Goal: Task Accomplishment & Management: Complete application form

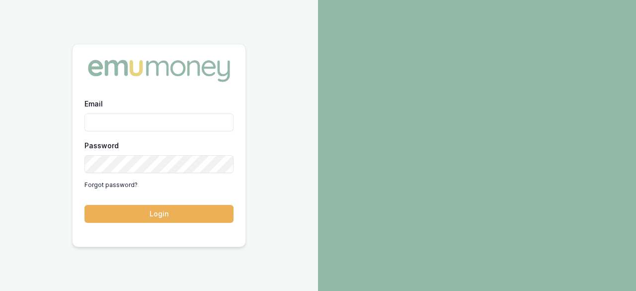
click at [159, 125] on input "Email" at bounding box center [158, 122] width 149 height 18
type input "ray.guan@emumoney.com.au"
click at [139, 205] on button "Login" at bounding box center [158, 214] width 149 height 18
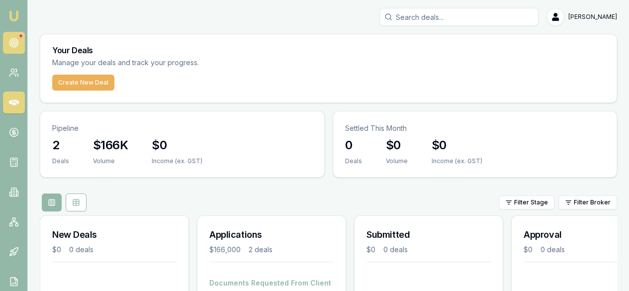
click at [13, 36] on link at bounding box center [14, 43] width 22 height 22
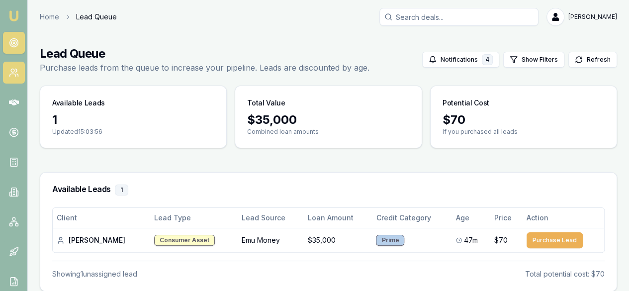
click at [14, 67] on link at bounding box center [14, 73] width 22 height 22
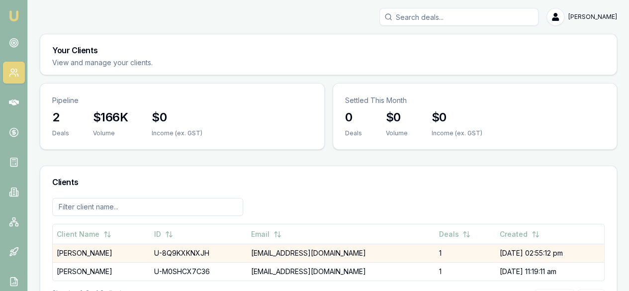
click at [153, 244] on td "U-8Q9KXKNXJH" at bounding box center [198, 253] width 97 height 18
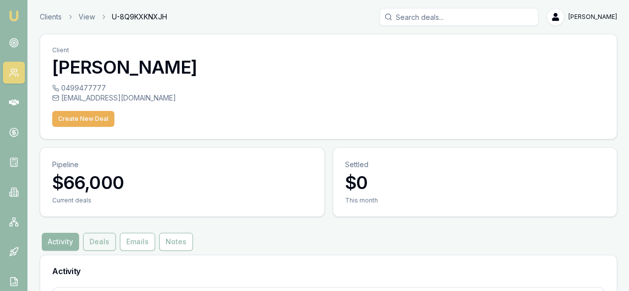
click at [104, 233] on button "Deals" at bounding box center [99, 242] width 33 height 18
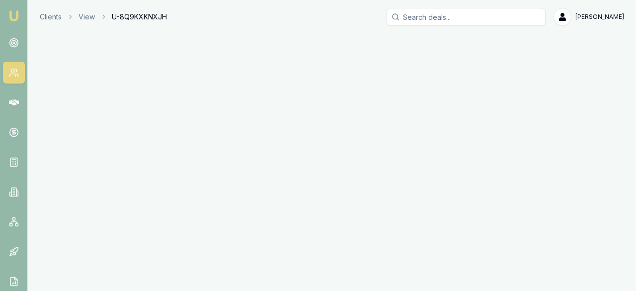
click at [132, 164] on div "Emu Broker Clients View U-8Q9KXKNXJH [PERSON_NAME] Toggle Menu" at bounding box center [318, 145] width 636 height 291
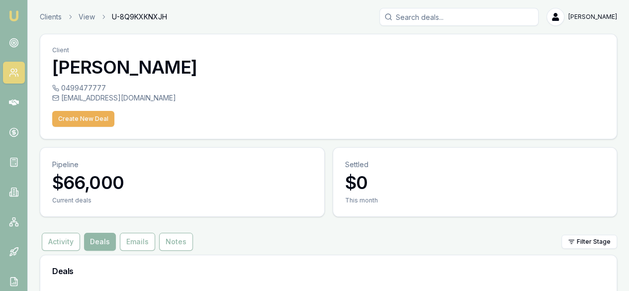
click at [132, 233] on button "Emails" at bounding box center [137, 242] width 35 height 18
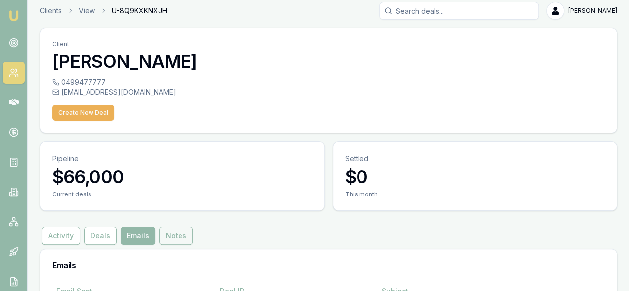
scroll to position [8, 0]
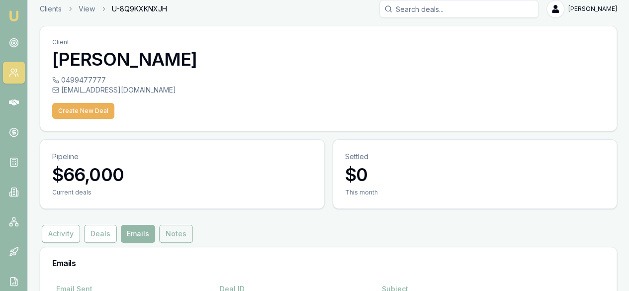
click at [176, 225] on button "Notes" at bounding box center [176, 234] width 34 height 18
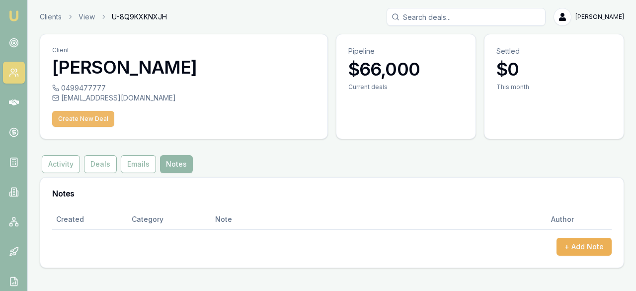
click at [83, 121] on button "Create New Deal" at bounding box center [83, 119] width 62 height 16
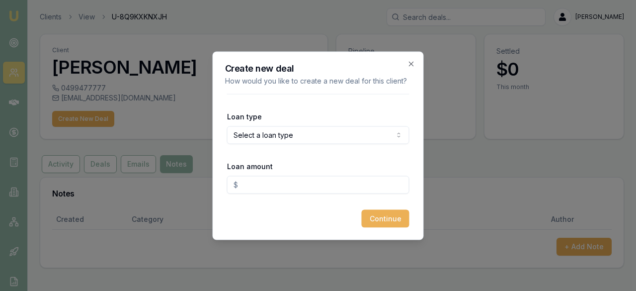
click at [350, 149] on form "Loan type Select a loan type Consumer Loan Consumer Asset Commercial Loan Comme…" at bounding box center [318, 160] width 182 height 134
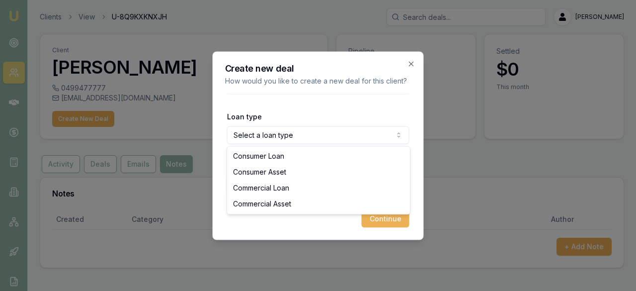
click at [345, 139] on body "Emu Broker Clients View U-8Q9KXKNXJH [PERSON_NAME] Toggle Menu Client [PERSON_N…" at bounding box center [318, 145] width 636 height 291
select select "COMMERCIAL_ASSET"
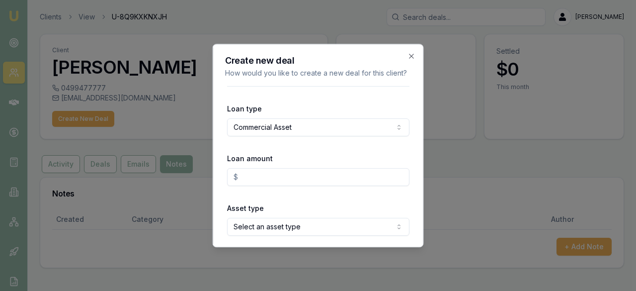
click at [322, 181] on input "Loan amount" at bounding box center [318, 177] width 182 height 18
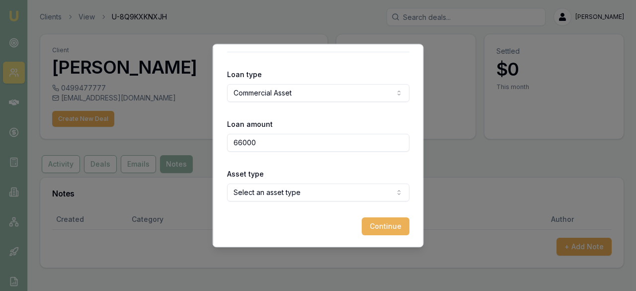
type input "$66,000.00"
click at [316, 197] on body "Emu Broker Clients View U-8Q9KXKNXJH [PERSON_NAME] Toggle Menu Client [PERSON_N…" at bounding box center [318, 145] width 636 height 291
click at [378, 234] on button "Continue" at bounding box center [386, 226] width 48 height 18
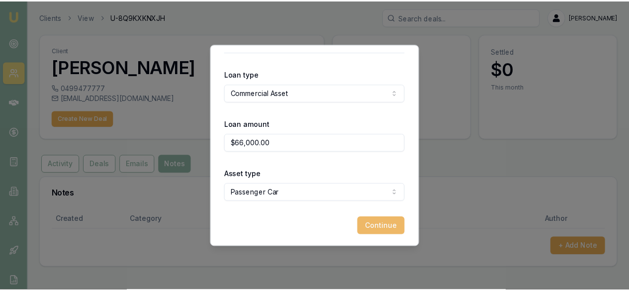
scroll to position [0, 0]
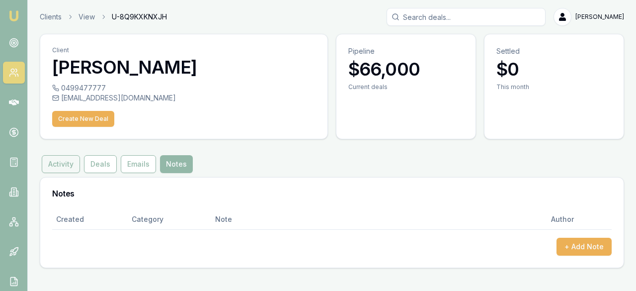
click at [53, 157] on button "Activity" at bounding box center [61, 164] width 38 height 18
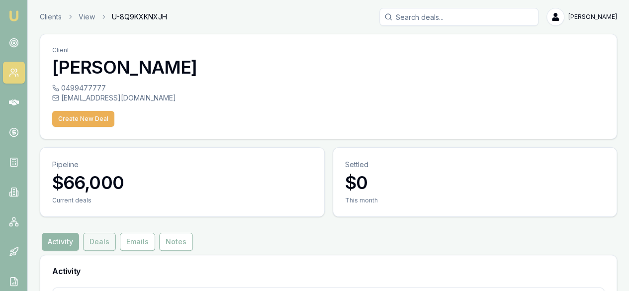
click at [107, 233] on button "Deals" at bounding box center [99, 242] width 33 height 18
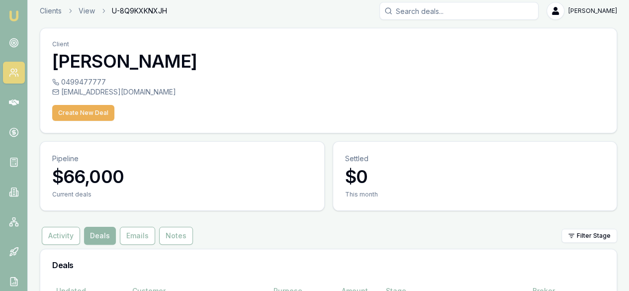
scroll to position [8, 0]
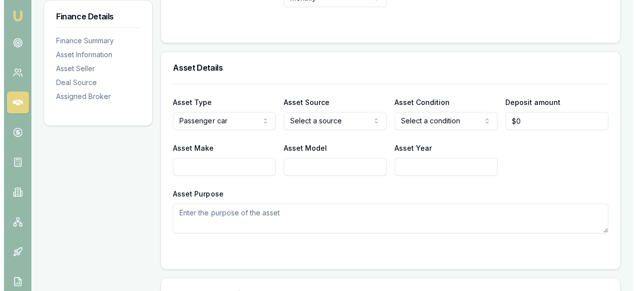
scroll to position [298, 0]
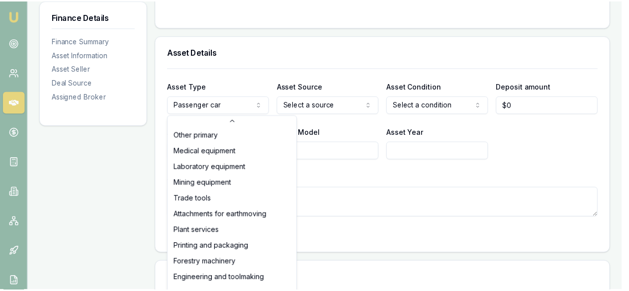
scroll to position [0, 0]
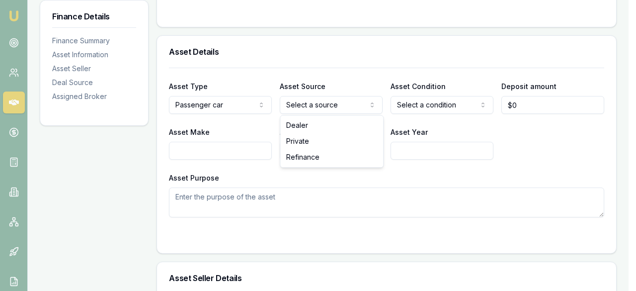
select select "PRIVATE"
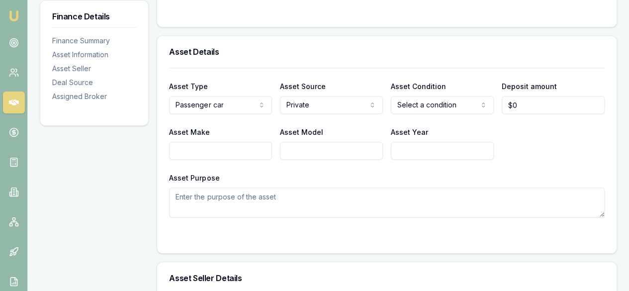
click at [424, 121] on div "Asset Type Passenger car Passenger car Electric vehicle Light commercial Other …" at bounding box center [386, 143] width 435 height 150
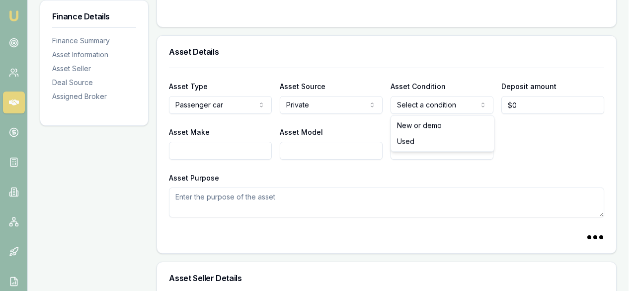
select select "USED"
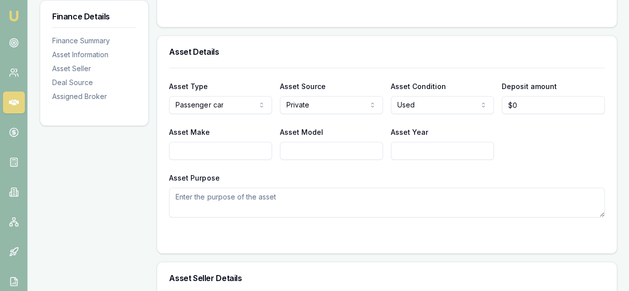
click at [245, 142] on input "Asset Make" at bounding box center [220, 151] width 103 height 18
type input "Lexus"
type input "RX450H"
click at [406, 153] on input "Asset Year" at bounding box center [442, 151] width 103 height 18
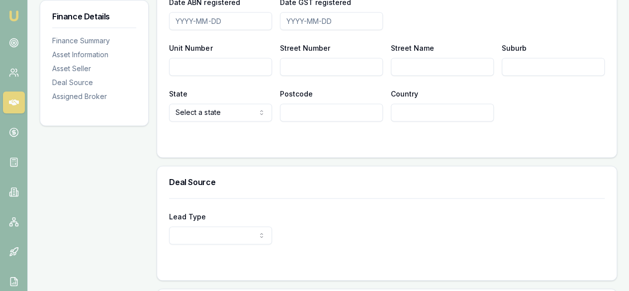
scroll to position [795, 0]
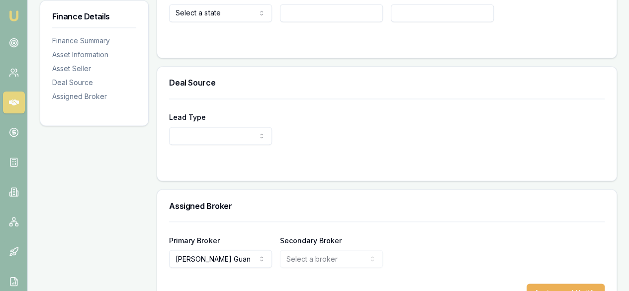
type input "2022"
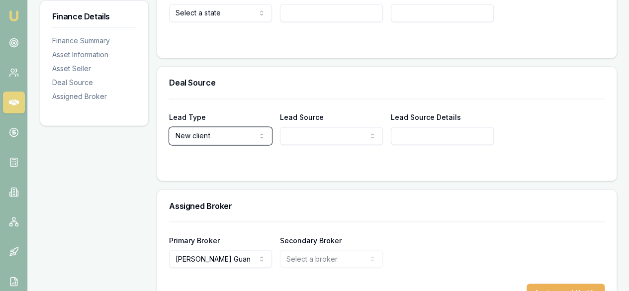
scroll to position [824, 0]
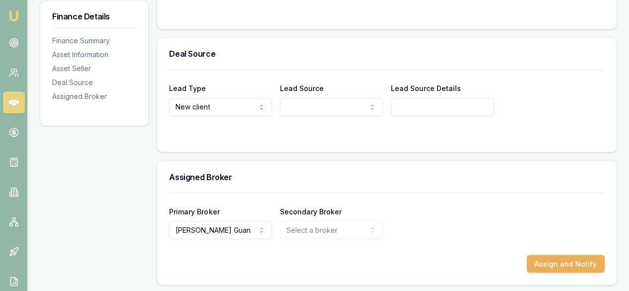
click at [329, 237] on form "Primary Broker [PERSON_NAME] Tzimos [PERSON_NAME] [PERSON_NAME] [PERSON_NAME] […" at bounding box center [386, 232] width 435 height 80
click at [581, 268] on button "Assign and Notify" at bounding box center [565, 263] width 78 height 18
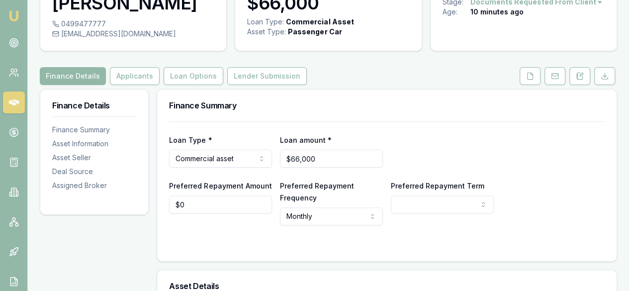
scroll to position [79, 0]
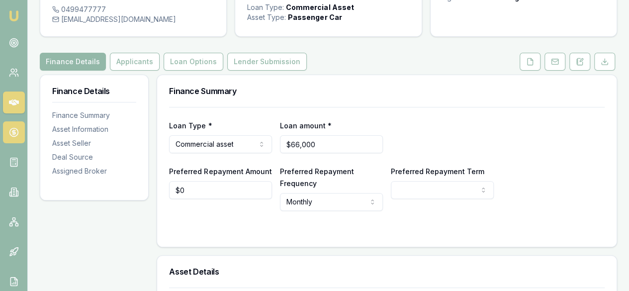
click at [18, 131] on circle at bounding box center [13, 132] width 8 height 8
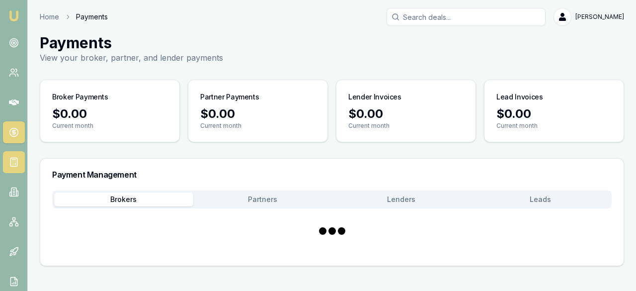
click at [6, 155] on link at bounding box center [14, 162] width 22 height 22
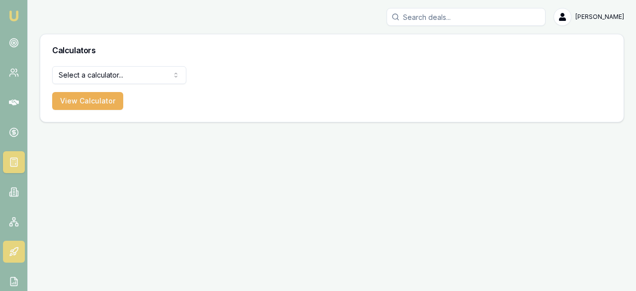
click at [14, 249] on icon at bounding box center [14, 251] width 10 height 10
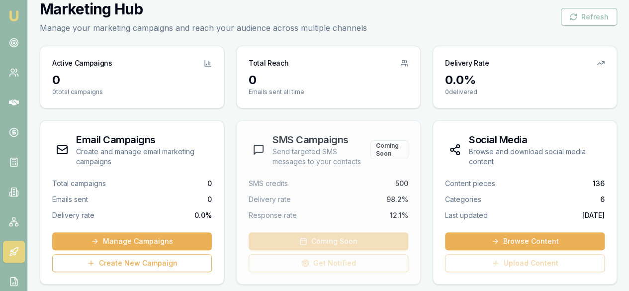
scroll to position [50, 0]
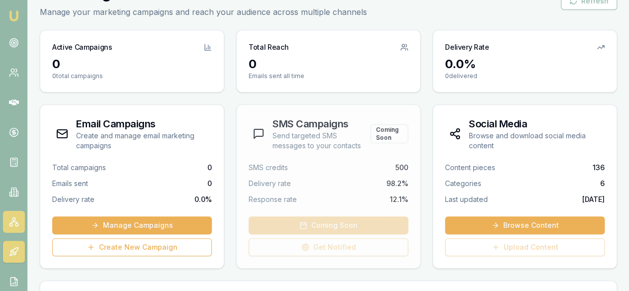
click at [3, 231] on link at bounding box center [14, 222] width 22 height 22
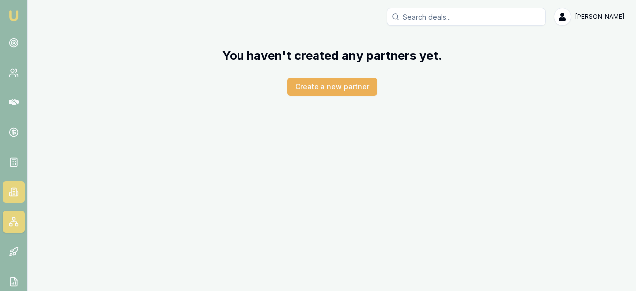
click at [15, 199] on link at bounding box center [14, 192] width 22 height 22
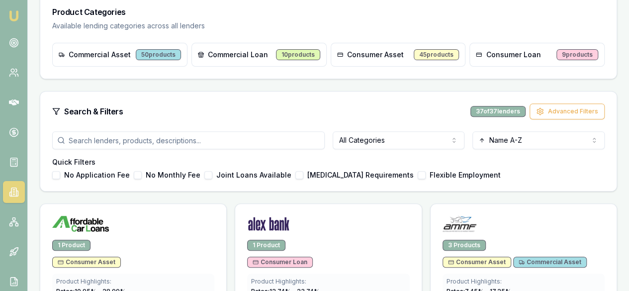
scroll to position [149, 0]
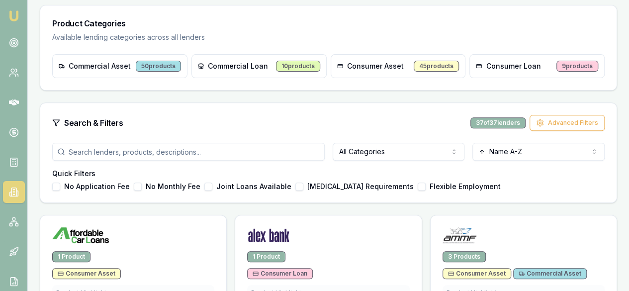
click at [320, 147] on input "search" at bounding box center [188, 152] width 272 height 18
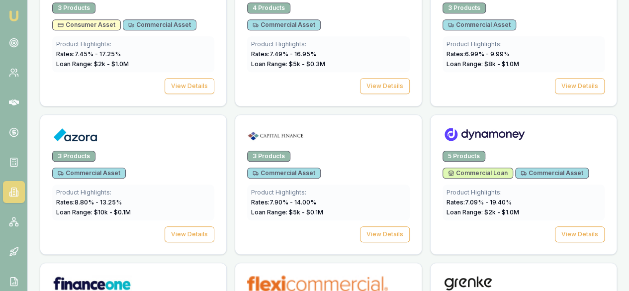
scroll to position [298, 0]
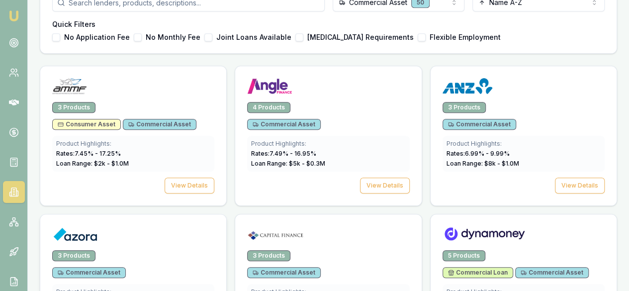
click at [98, 226] on img at bounding box center [75, 234] width 46 height 16
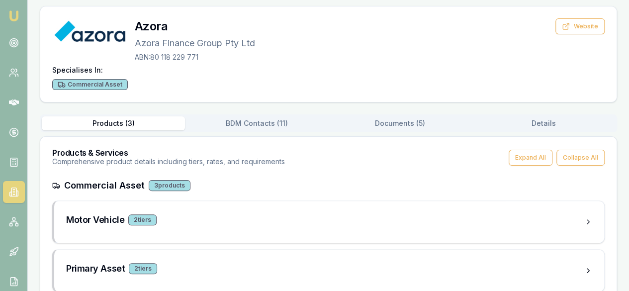
scroll to position [99, 0]
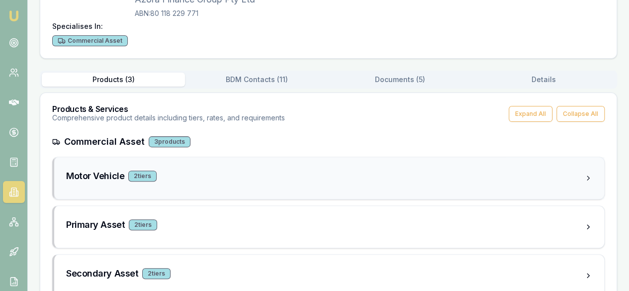
click at [186, 187] on div "Motor Vehicle 2 tier s" at bounding box center [329, 178] width 550 height 42
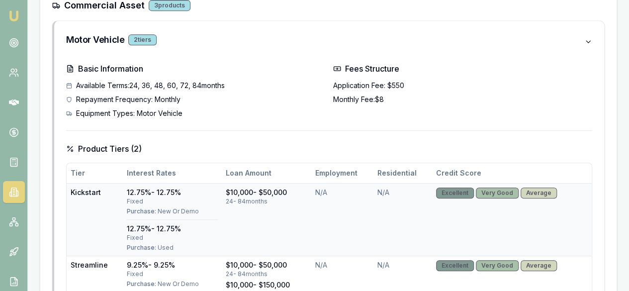
scroll to position [287, 0]
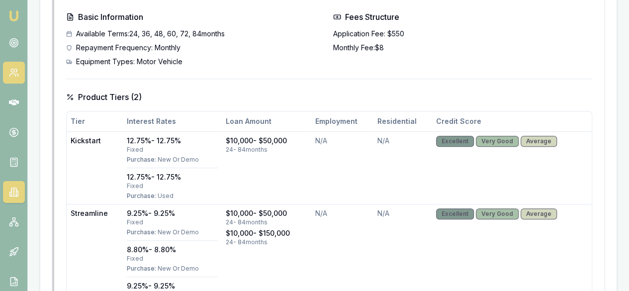
click at [11, 71] on circle at bounding box center [12, 70] width 3 height 3
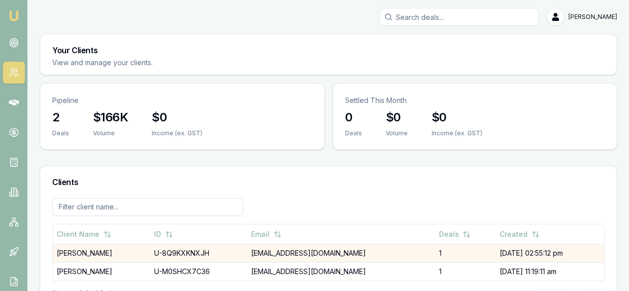
click at [448, 244] on td "1" at bounding box center [464, 253] width 61 height 18
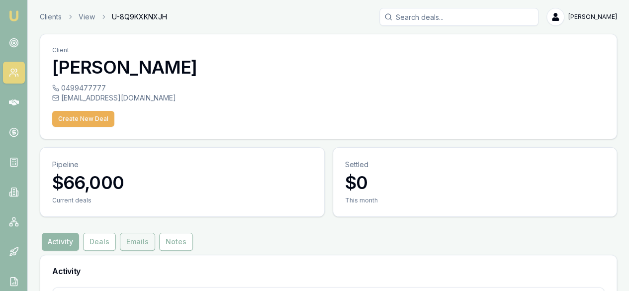
click at [136, 233] on button "Emails" at bounding box center [137, 242] width 35 height 18
click at [61, 267] on h3 "Emails" at bounding box center [328, 271] width 552 height 8
click at [81, 98] on div "[EMAIL_ADDRESS][DOMAIN_NAME]" at bounding box center [328, 98] width 552 height 10
click at [60, 15] on link "Clients" at bounding box center [51, 17] width 22 height 10
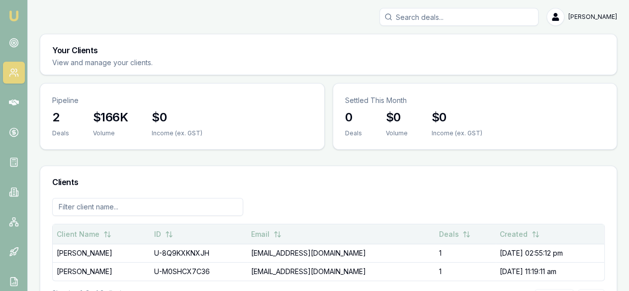
click at [121, 224] on th "Client Name" at bounding box center [101, 234] width 97 height 20
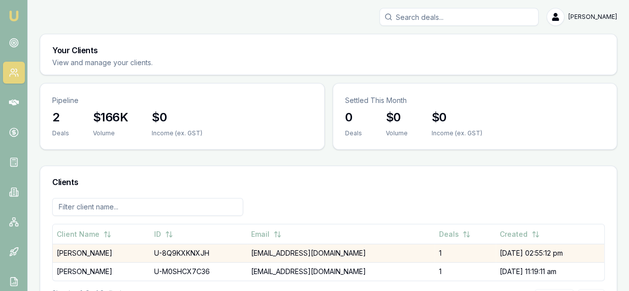
click at [118, 244] on td "[PERSON_NAME]" at bounding box center [101, 253] width 97 height 18
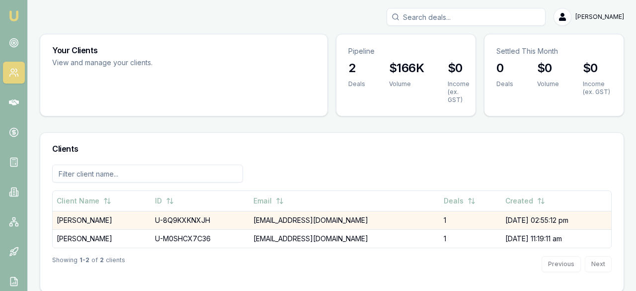
click at [118, 216] on div "Emu Broker [PERSON_NAME] Toggle Menu Your Clients View and manage your clients.…" at bounding box center [318, 150] width 636 height 300
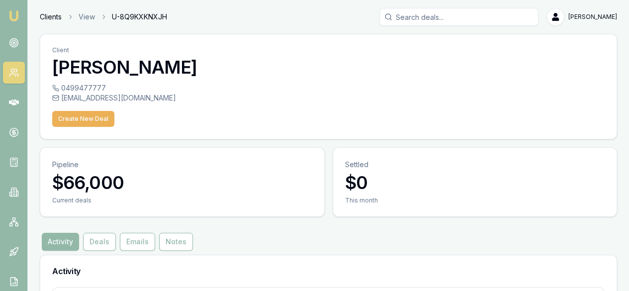
click at [54, 14] on link "Clients" at bounding box center [51, 17] width 22 height 10
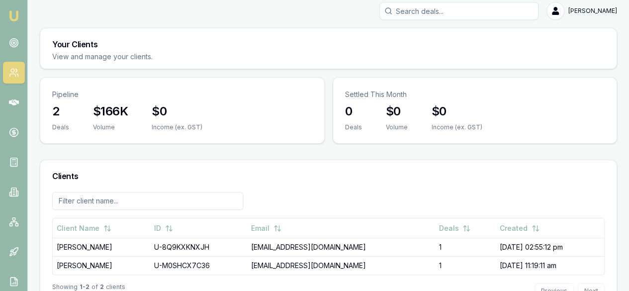
scroll to position [8, 0]
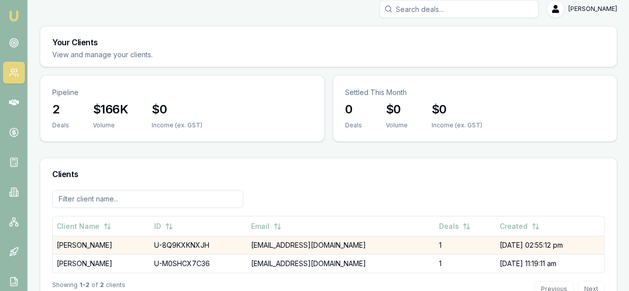
click at [202, 236] on td "U-8Q9KXKNXJH" at bounding box center [198, 245] width 97 height 18
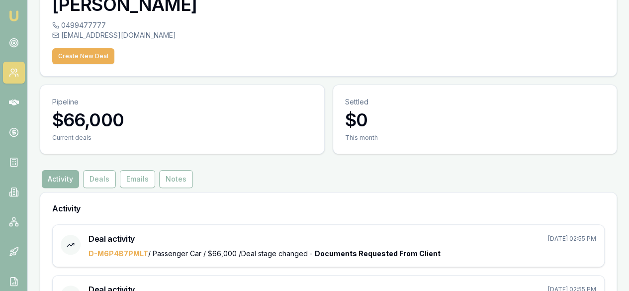
scroll to position [89, 0]
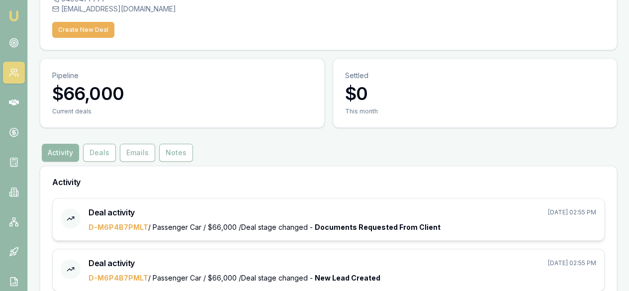
click at [410, 223] on span "Documents Requested From Client" at bounding box center [377, 227] width 126 height 8
click at [69, 144] on button "Activity" at bounding box center [60, 153] width 37 height 18
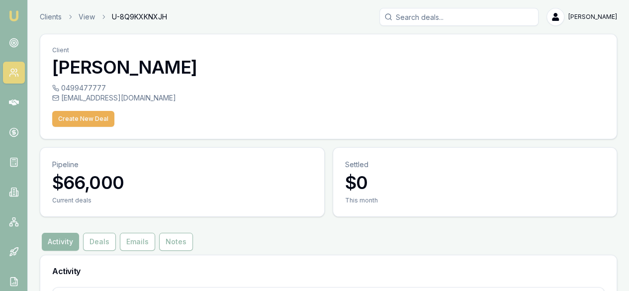
click at [104, 108] on div "Create New Deal" at bounding box center [328, 117] width 552 height 20
click at [107, 95] on div "[EMAIL_ADDRESS][DOMAIN_NAME]" at bounding box center [328, 98] width 552 height 10
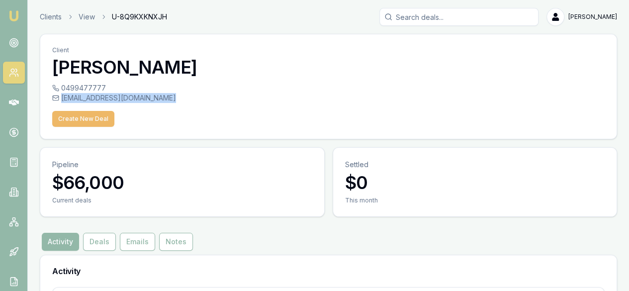
click at [93, 114] on button "Create New Deal" at bounding box center [83, 119] width 62 height 16
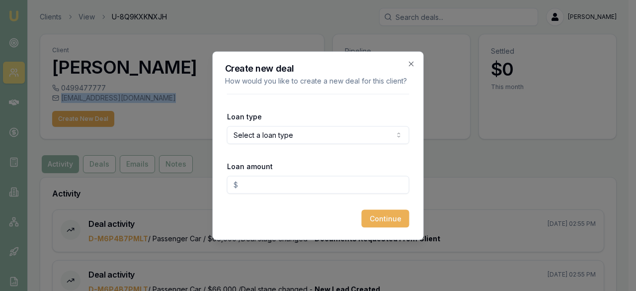
click at [256, 141] on body "Emu Broker Clients View U-8Q9KXKNXJH [PERSON_NAME] Toggle Menu Client [PERSON_N…" at bounding box center [314, 145] width 629 height 291
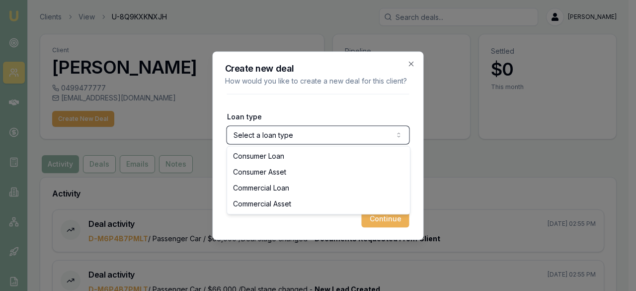
click at [74, 103] on div at bounding box center [318, 145] width 636 height 291
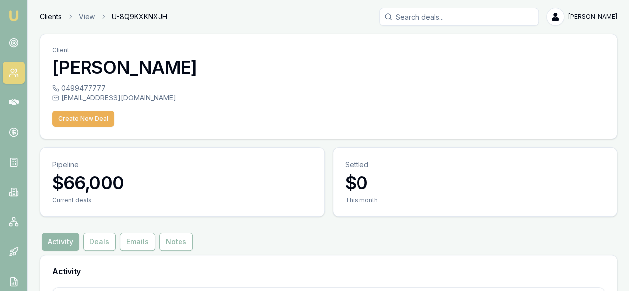
click at [51, 18] on link "Clients" at bounding box center [51, 17] width 22 height 10
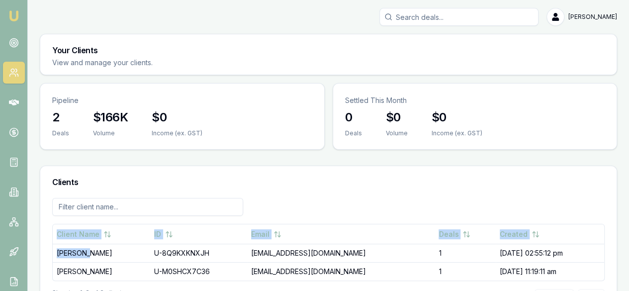
drag, startPoint x: 92, startPoint y: 220, endPoint x: 44, endPoint y: 215, distance: 48.9
click at [44, 215] on div "Client Name ID Email Deals Created [PERSON_NAME] U-8Q9KXKNXJH [EMAIL_ADDRESS][D…" at bounding box center [328, 261] width 576 height 127
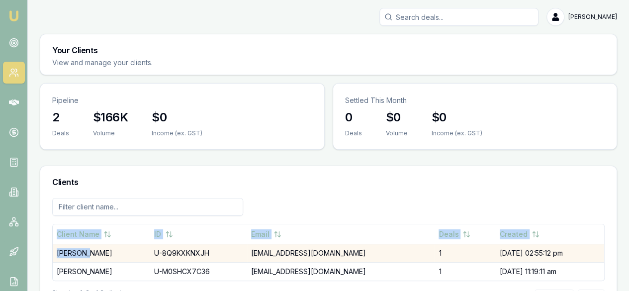
click at [98, 244] on td "[PERSON_NAME]" at bounding box center [101, 253] width 97 height 18
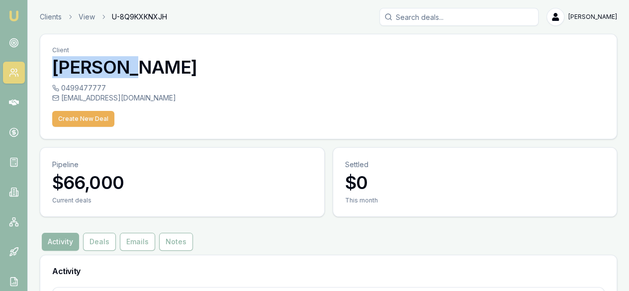
drag, startPoint x: 135, startPoint y: 68, endPoint x: 52, endPoint y: 69, distance: 83.5
click at [52, 69] on div "Client [PERSON_NAME]" at bounding box center [328, 58] width 576 height 49
copy h3 "[PERSON_NAME]"
click at [24, 72] on link at bounding box center [14, 73] width 22 height 22
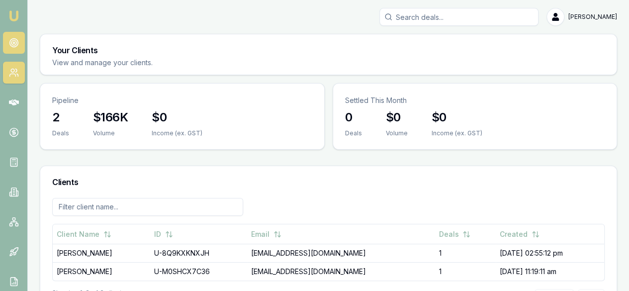
click at [14, 38] on icon at bounding box center [14, 43] width 10 height 10
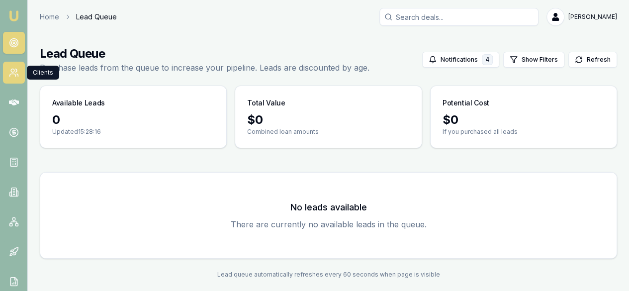
click at [14, 68] on icon at bounding box center [14, 73] width 10 height 10
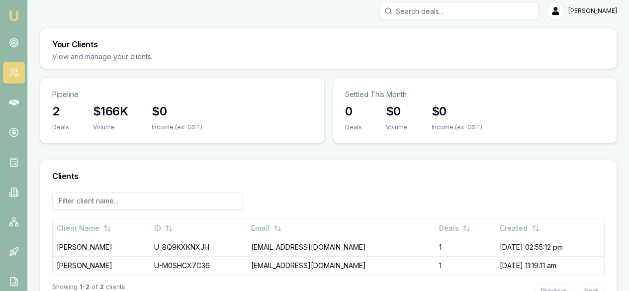
scroll to position [8, 0]
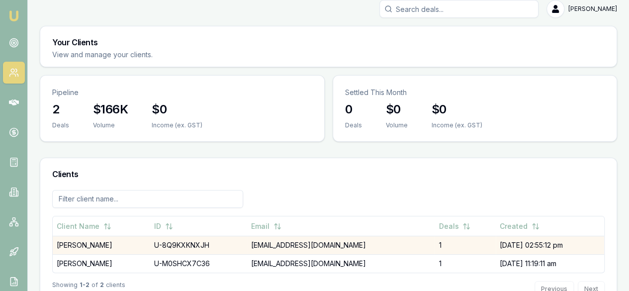
click at [117, 236] on td "[PERSON_NAME]" at bounding box center [101, 245] width 97 height 18
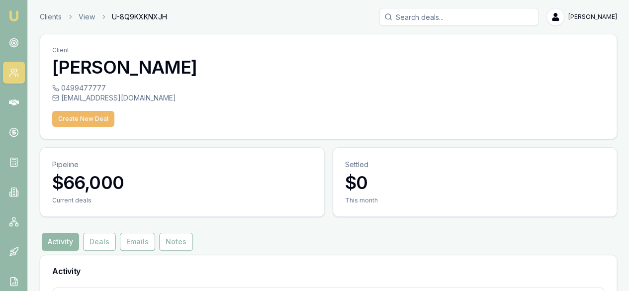
click at [84, 121] on button "Create New Deal" at bounding box center [83, 119] width 62 height 16
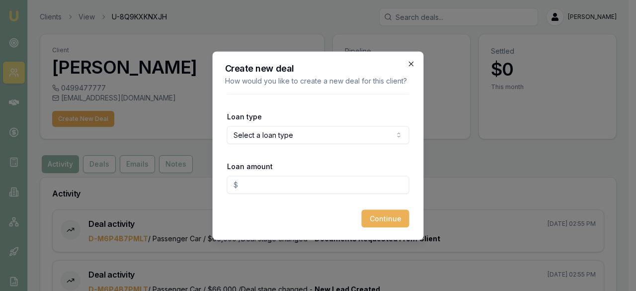
click at [409, 61] on icon "button" at bounding box center [411, 64] width 8 height 8
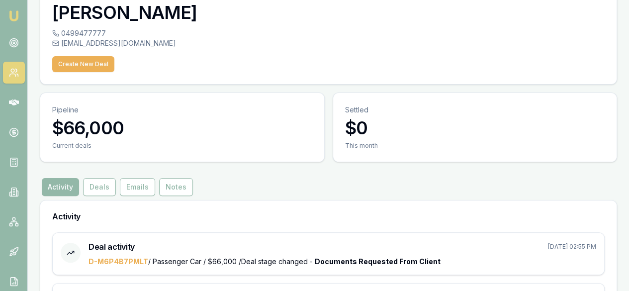
scroll to position [89, 0]
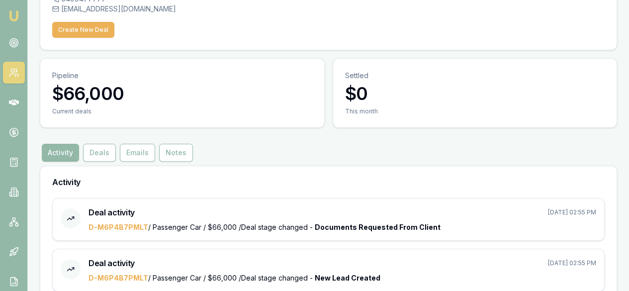
click at [66, 259] on div at bounding box center [71, 271] width 20 height 24
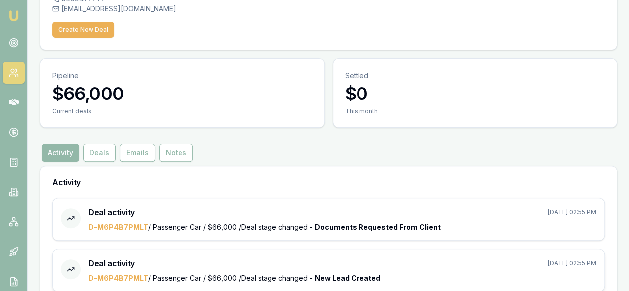
click at [67, 265] on icon at bounding box center [71, 269] width 8 height 8
click at [70, 214] on icon at bounding box center [71, 218] width 8 height 8
click at [89, 223] on link "D-M6P4B7PMLT" at bounding box center [118, 227] width 60 height 8
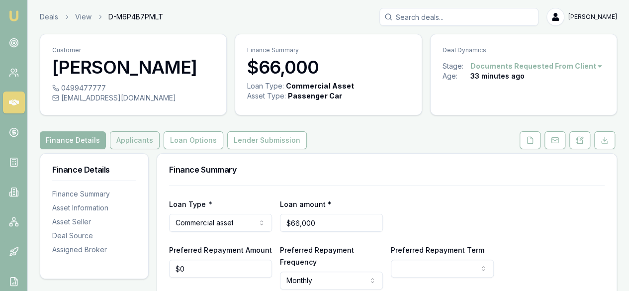
click at [134, 144] on button "Applicants" at bounding box center [135, 140] width 50 height 18
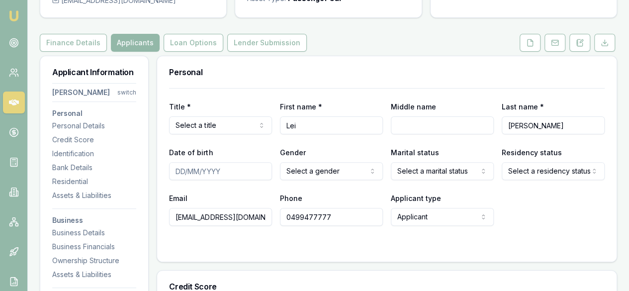
scroll to position [99, 0]
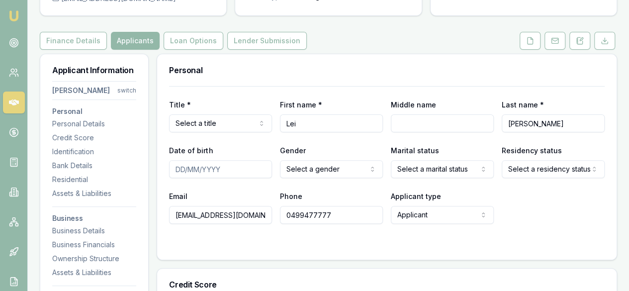
click at [261, 217] on input "bestwanglei@hotmail.com" at bounding box center [220, 215] width 103 height 18
drag, startPoint x: 264, startPoint y: 215, endPoint x: 96, endPoint y: 215, distance: 168.4
paste input "Lei Wang"
type input "Lei Wang"
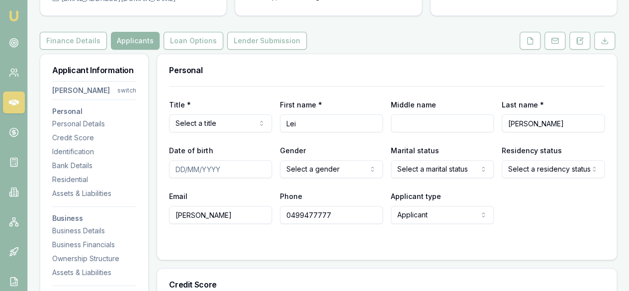
drag, startPoint x: 219, startPoint y: 214, endPoint x: 120, endPoint y: 214, distance: 98.4
type input "brucew@goldenh.com.au"
click at [611, 61] on div "Personal" at bounding box center [386, 70] width 459 height 32
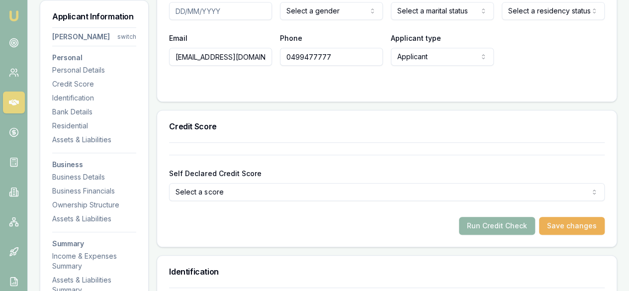
scroll to position [397, 0]
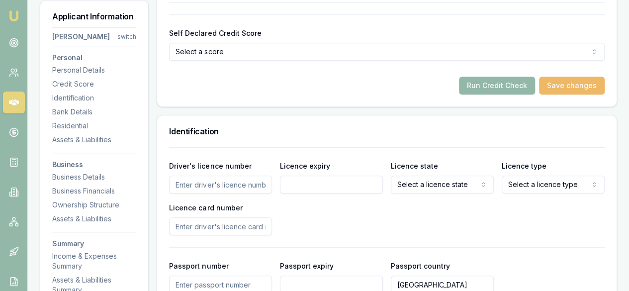
click at [558, 87] on button "Save changes" at bounding box center [572, 86] width 66 height 18
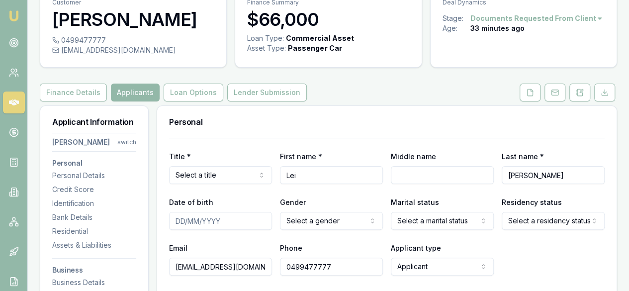
scroll to position [99, 0]
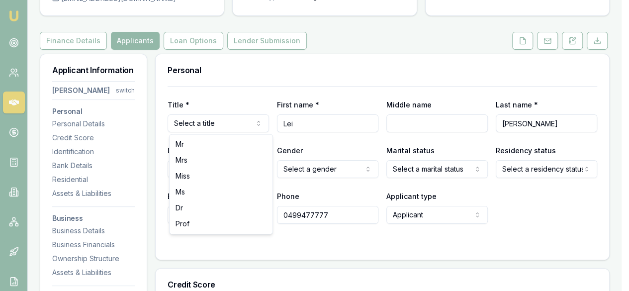
click at [219, 123] on html "Emu Broker Deals View D-M6P4B7PMLT Ray Guan Toggle Menu Customer Lei Wang 04994…" at bounding box center [314, 46] width 629 height 291
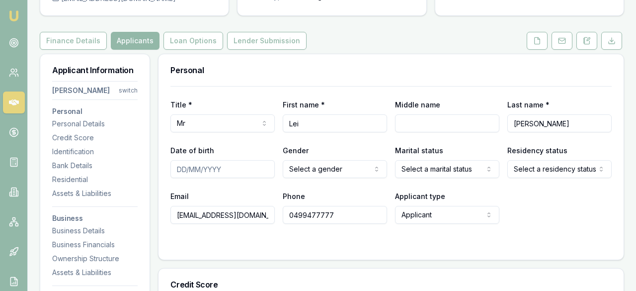
click at [344, 171] on html "Emu Broker Deals View D-M6P4B7PMLT Ray Guan Toggle Menu Customer Lei Wang 04994…" at bounding box center [318, 46] width 636 height 291
click at [419, 167] on html "Emu Broker Deals View D-M6P4B7PMLT Ray Guan Toggle Menu Customer Lei Wang 04994…" at bounding box center [318, 46] width 636 height 291
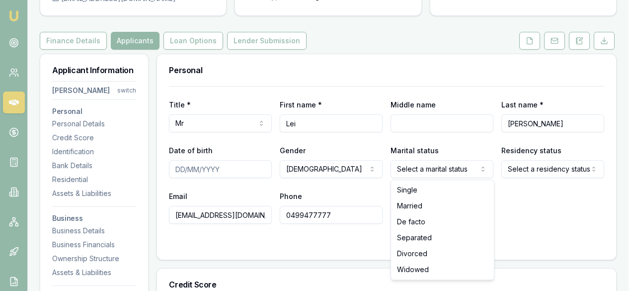
select select "MARRIED"
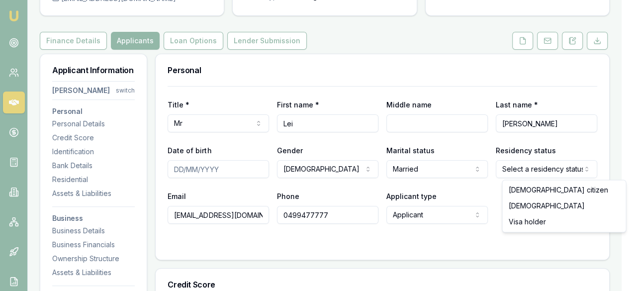
click at [527, 164] on html "Emu Broker Deals View D-M6P4B7PMLT Ray Guan Toggle Menu Customer Lei Wang 04994…" at bounding box center [314, 46] width 629 height 291
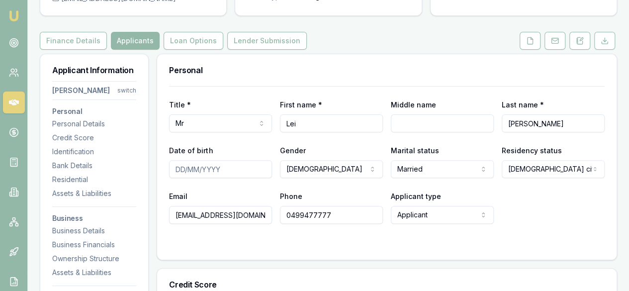
click at [430, 191] on html "Emu Broker Deals View D-M6P4B7PMLT Ray Guan Toggle Menu Customer Lei Wang 04994…" at bounding box center [314, 46] width 629 height 291
click at [430, 191] on html "Emu Broker Deals View D-M6P4B7PMLT Ray Guan Toggle Menu Customer Lei Wang 04994…" at bounding box center [318, 46] width 636 height 291
click at [223, 167] on input "Date of birth" at bounding box center [220, 169] width 103 height 18
click at [179, 164] on input "Date of birth" at bounding box center [220, 169] width 103 height 18
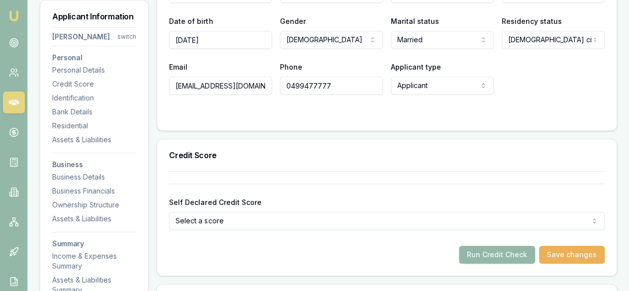
scroll to position [298, 0]
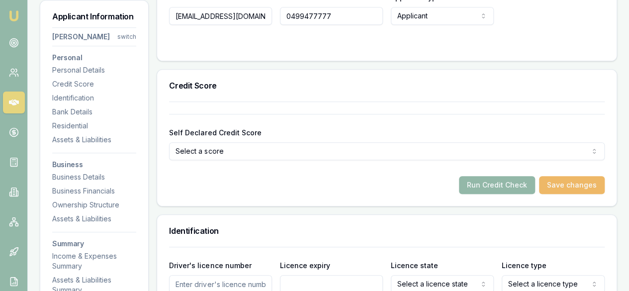
type input "03/06/1986"
click at [565, 190] on button "Save changes" at bounding box center [572, 185] width 66 height 18
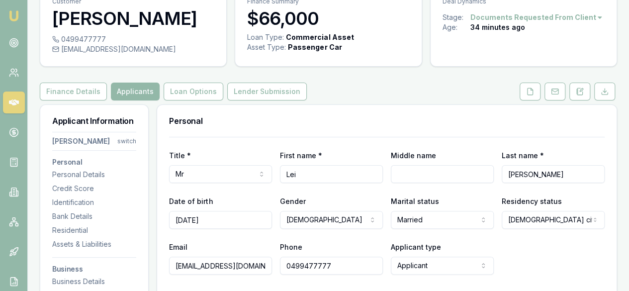
scroll to position [0, 0]
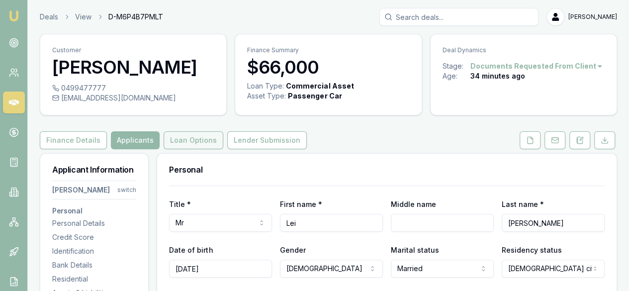
click at [204, 139] on button "Loan Options" at bounding box center [193, 140] width 60 height 18
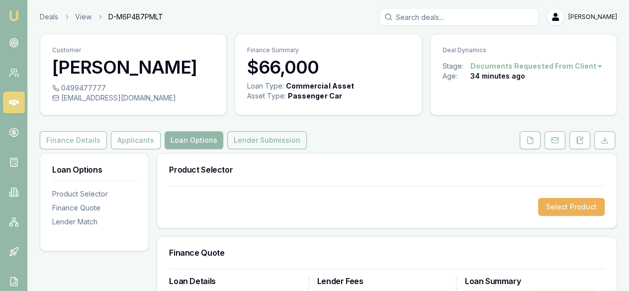
click at [262, 134] on button "Lender Submission" at bounding box center [266, 140] width 79 height 18
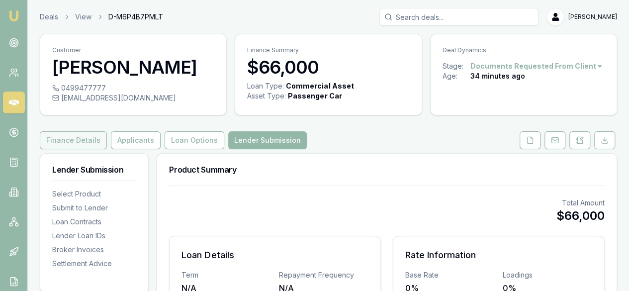
click at [54, 147] on button "Finance Details" at bounding box center [73, 140] width 67 height 18
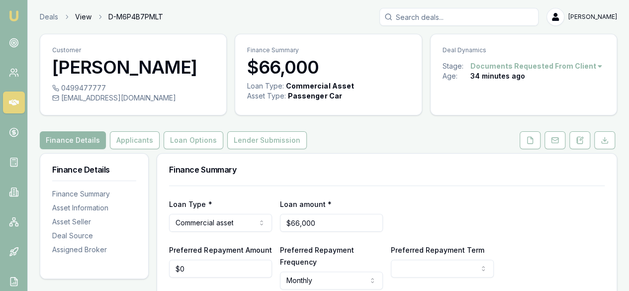
click at [84, 16] on link "View" at bounding box center [83, 17] width 16 height 10
click at [528, 135] on button at bounding box center [529, 140] width 21 height 18
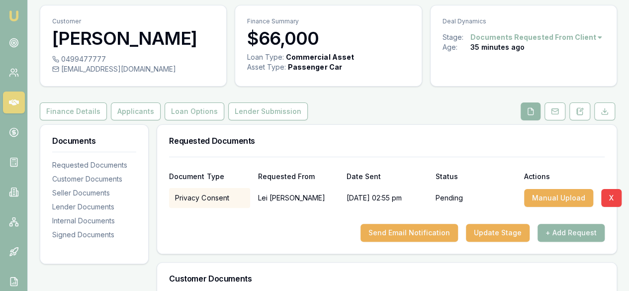
scroll to position [50, 0]
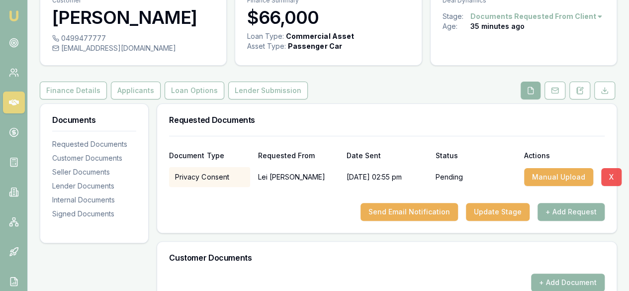
click at [607, 176] on button "X" at bounding box center [611, 177] width 20 height 18
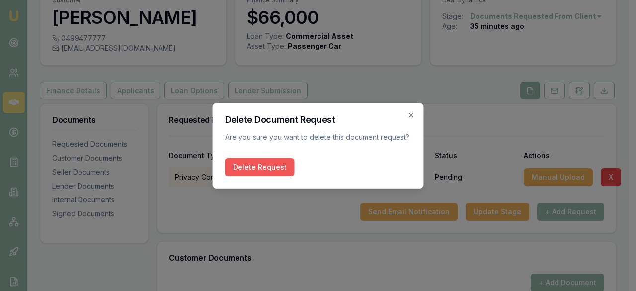
click at [273, 162] on button "Delete Request" at bounding box center [260, 167] width 70 height 18
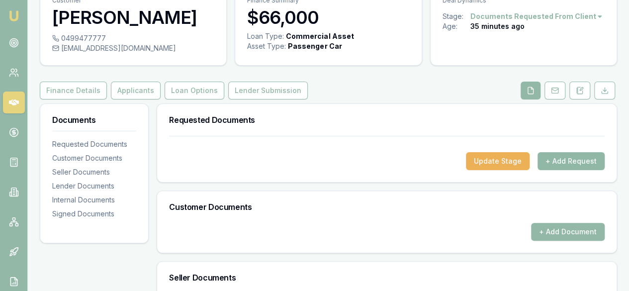
click at [560, 154] on button "+ Add Request" at bounding box center [570, 161] width 67 height 18
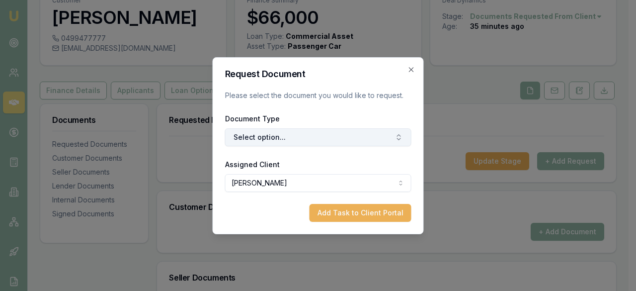
click at [269, 131] on button "Select option..." at bounding box center [318, 137] width 186 height 18
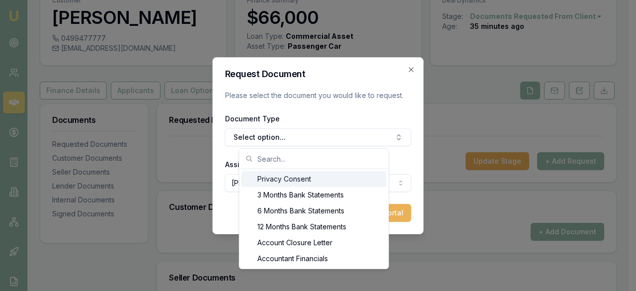
click at [314, 173] on div "Privacy Consent" at bounding box center [313, 179] width 145 height 16
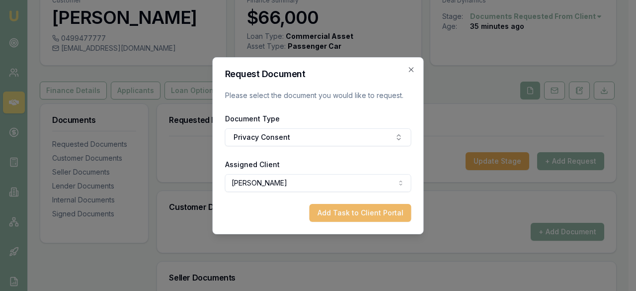
click at [357, 216] on button "Add Task to Client Portal" at bounding box center [361, 213] width 102 height 18
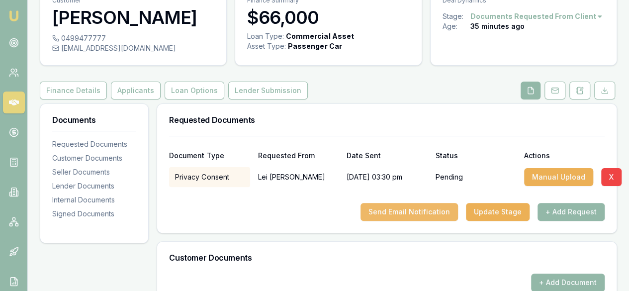
click at [422, 214] on button "Send Email Notification" at bounding box center [408, 212] width 97 height 18
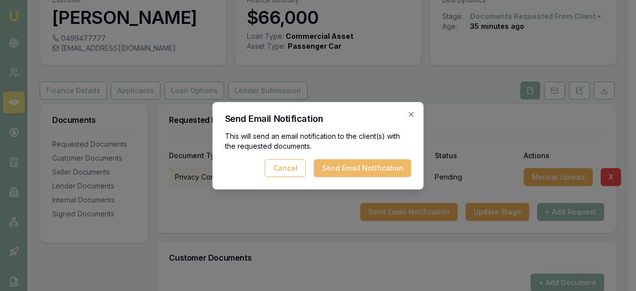
click at [353, 168] on button "Send Email Notification" at bounding box center [362, 168] width 97 height 18
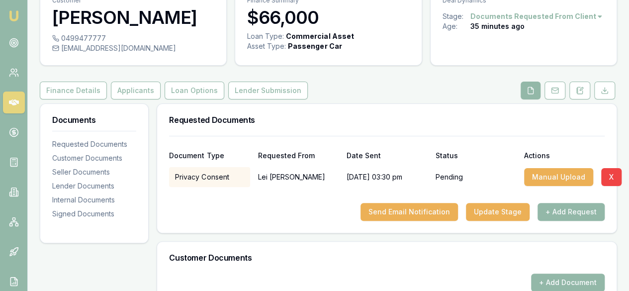
click at [214, 179] on div "Privacy Consent" at bounding box center [209, 177] width 80 height 20
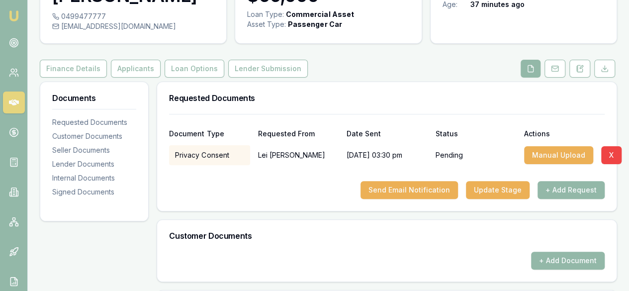
scroll to position [99, 0]
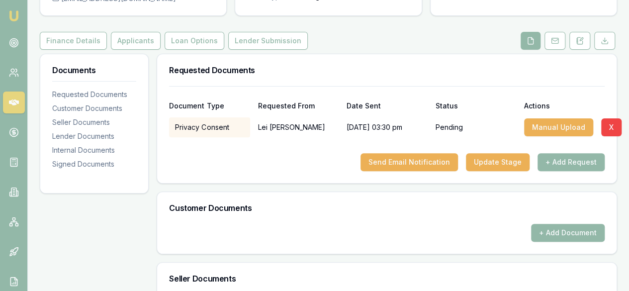
click at [275, 124] on p "Lei Wang" at bounding box center [298, 127] width 80 height 20
click at [284, 148] on div at bounding box center [386, 145] width 435 height 16
click at [26, 46] on nav "Emu Broker" at bounding box center [13, 150] width 27 height 300
click at [8, 187] on link at bounding box center [14, 192] width 22 height 22
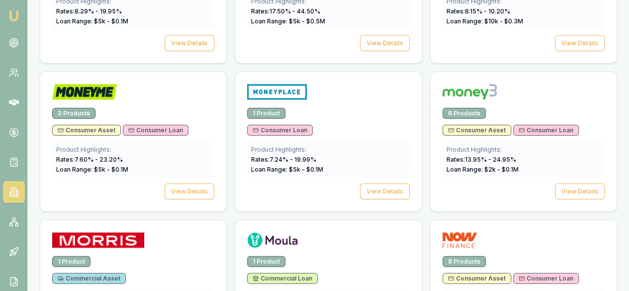
scroll to position [1391, 0]
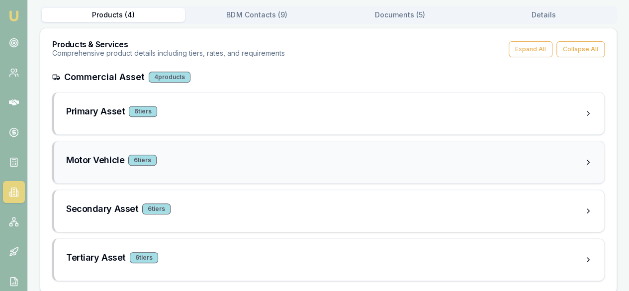
scroll to position [172, 0]
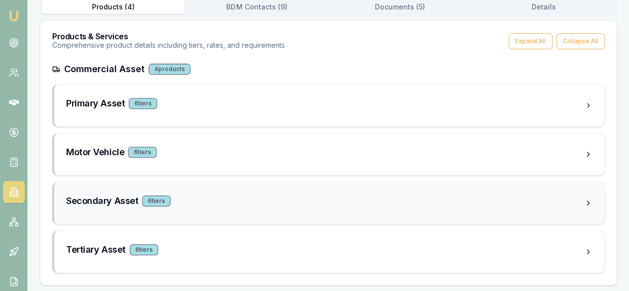
click at [171, 202] on div "Secondary Asset 6 tier s" at bounding box center [325, 201] width 518 height 14
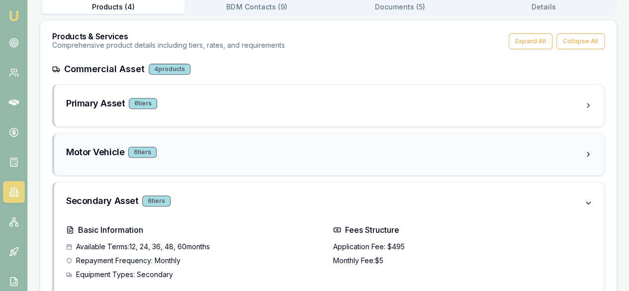
click at [185, 157] on div "Motor Vehicle 6 tier s" at bounding box center [325, 152] width 518 height 14
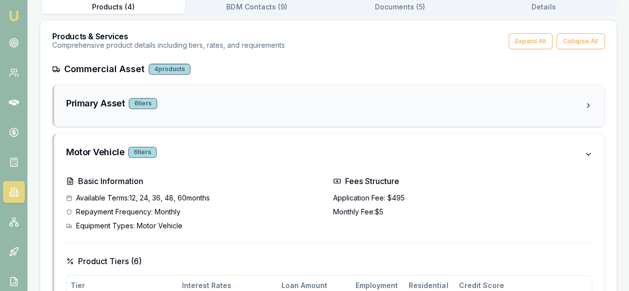
click at [189, 115] on div "Primary Asset 6 tier s" at bounding box center [329, 105] width 550 height 42
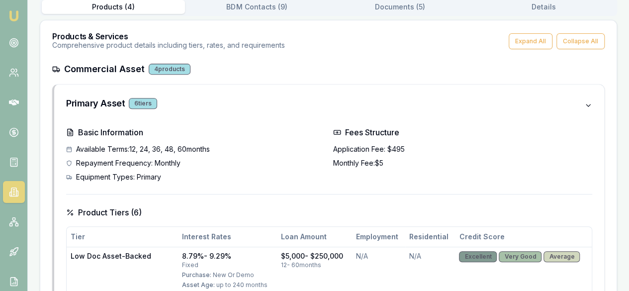
click at [189, 74] on div "Commercial Asset 4 products" at bounding box center [328, 69] width 552 height 14
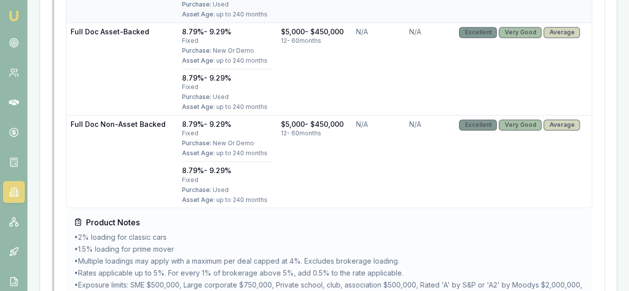
scroll to position [917, 0]
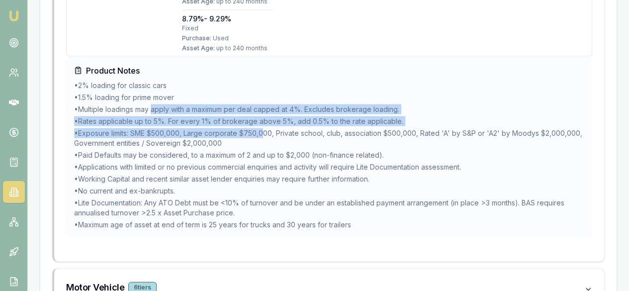
drag, startPoint x: 153, startPoint y: 109, endPoint x: 265, endPoint y: 131, distance: 113.9
click at [265, 131] on ul "• 2% loading for classic cars • 1.5% loading for prime mover • Multiple loading…" at bounding box center [329, 154] width 510 height 149
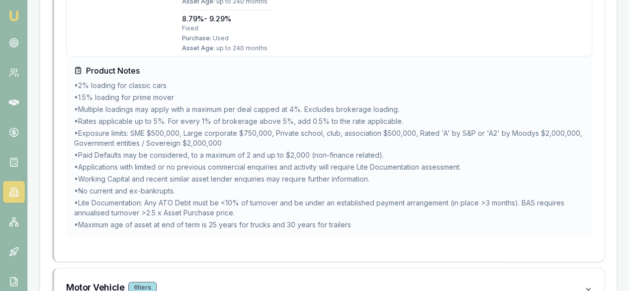
click at [266, 142] on li "• Exposure limits: SME $500,000, Large corporate $750,000, Private school, club…" at bounding box center [329, 138] width 510 height 20
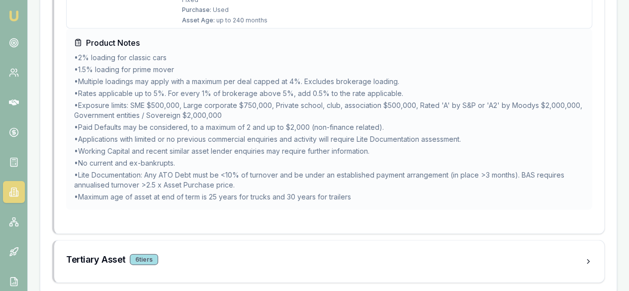
scroll to position [2816, 0]
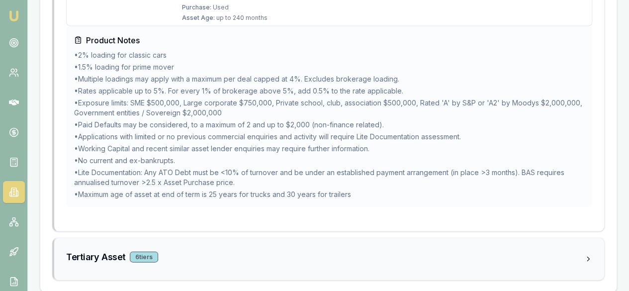
click at [154, 252] on div "6 tier s" at bounding box center [144, 256] width 28 height 11
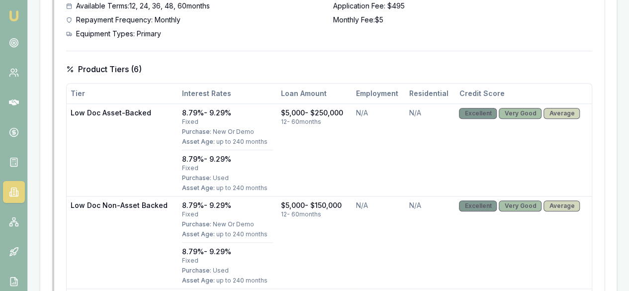
scroll to position [0, 0]
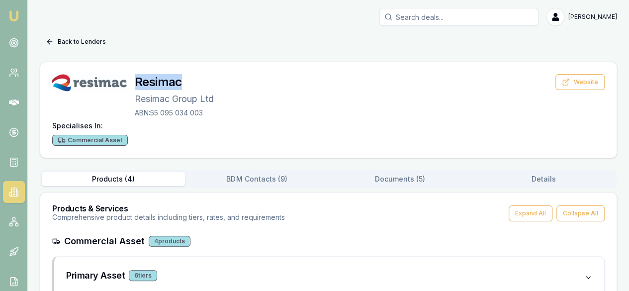
drag, startPoint x: 181, startPoint y: 86, endPoint x: 137, endPoint y: 81, distance: 44.5
click at [137, 81] on h3 "Resimac" at bounding box center [174, 82] width 79 height 16
copy h3 "Resimac"
click at [401, 180] on button "Documents ( 5 )" at bounding box center [399, 179] width 143 height 14
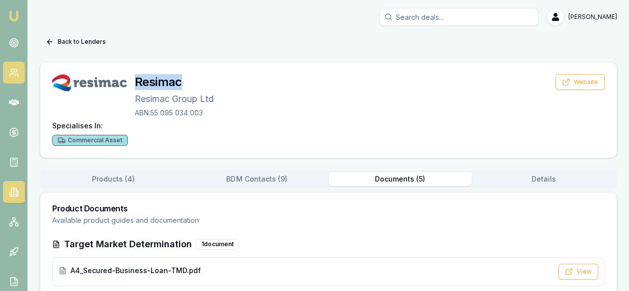
click at [22, 71] on link at bounding box center [14, 73] width 22 height 22
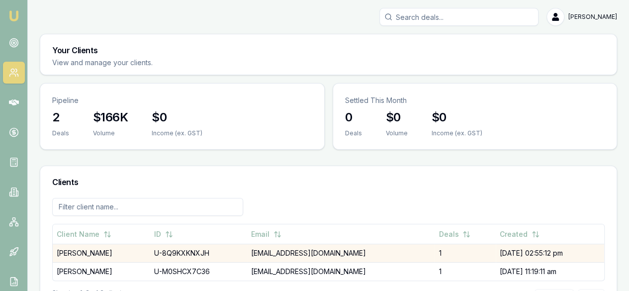
click at [536, 244] on td "[DATE] 02:55:12 pm" at bounding box center [549, 253] width 108 height 18
